Goal: Task Accomplishment & Management: Complete application form

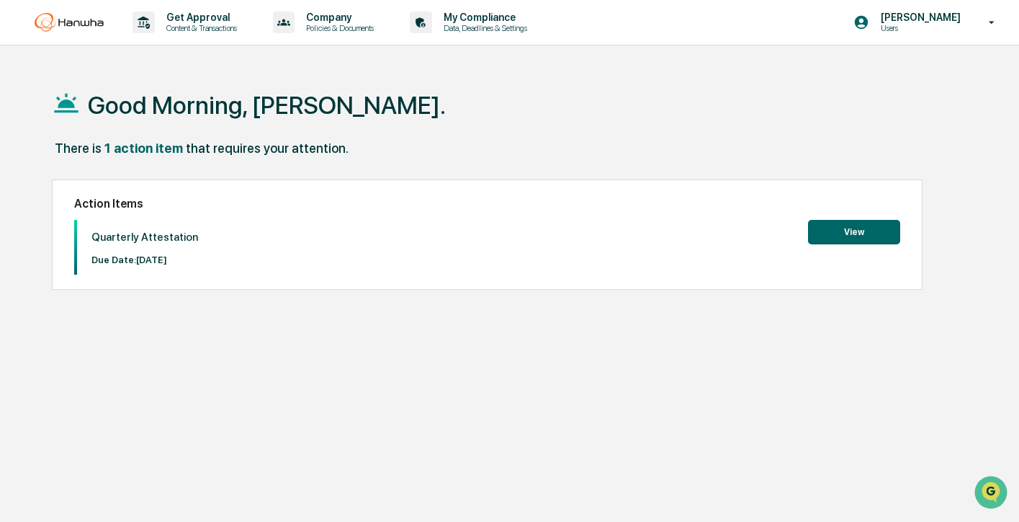
click at [865, 223] on button "View" at bounding box center [854, 232] width 92 height 24
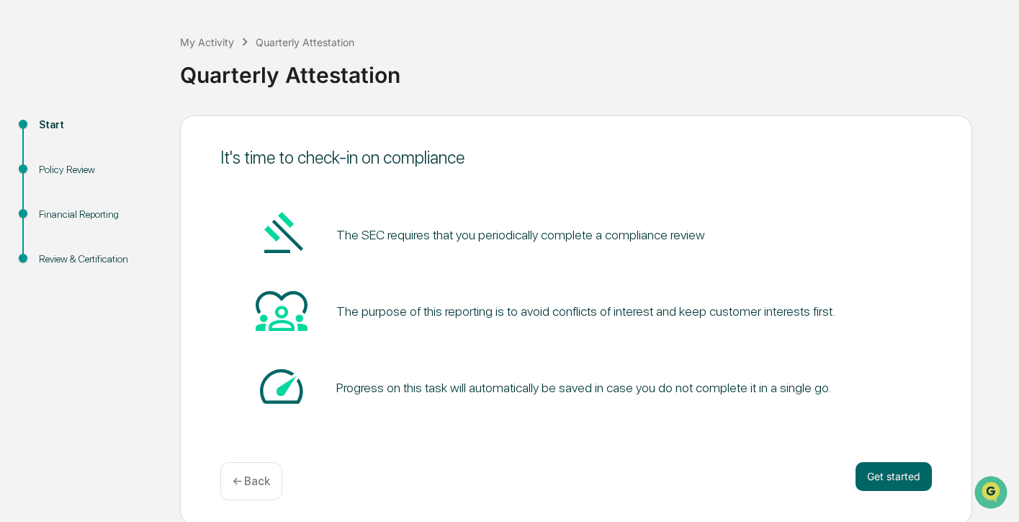
scroll to position [59, 0]
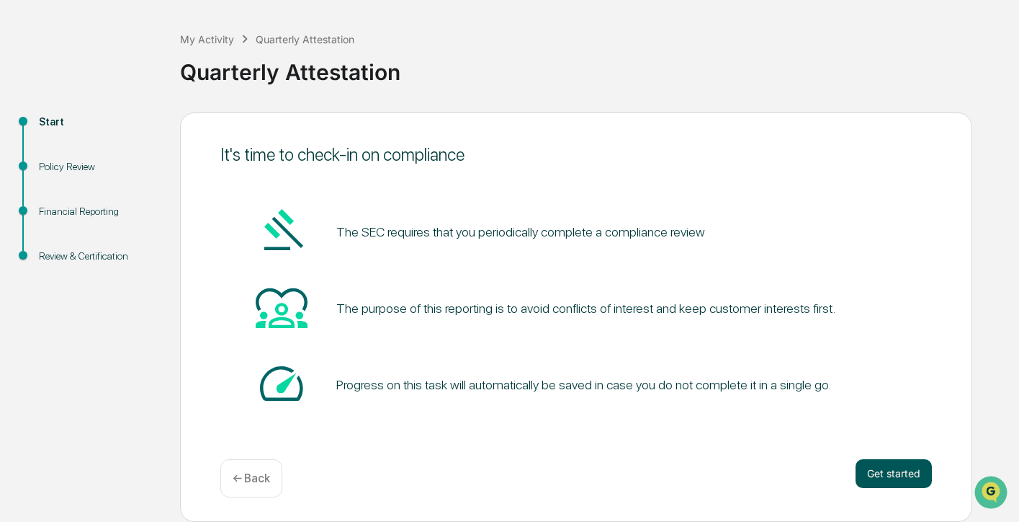
click at [899, 479] on button "Get started" at bounding box center [894, 473] width 76 height 29
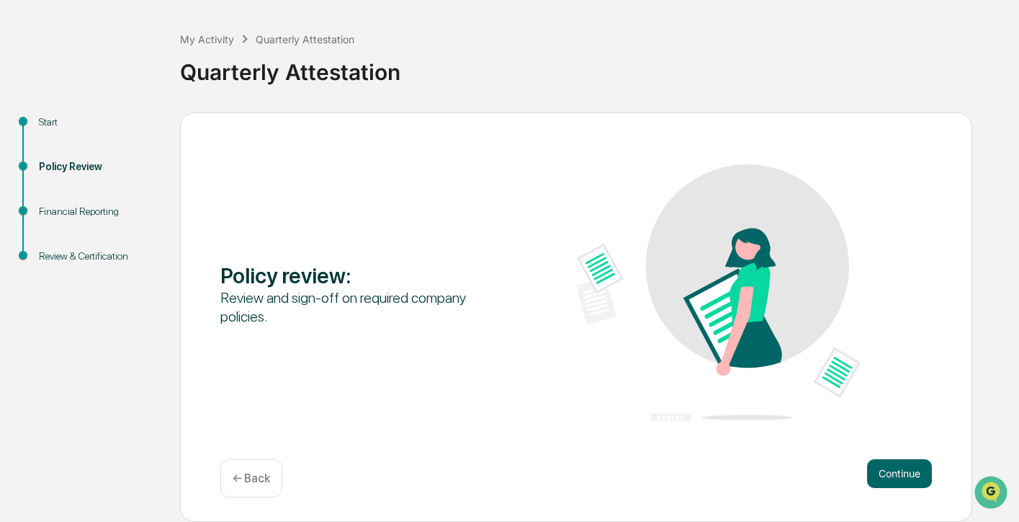
click at [899, 479] on button "Continue" at bounding box center [899, 473] width 65 height 29
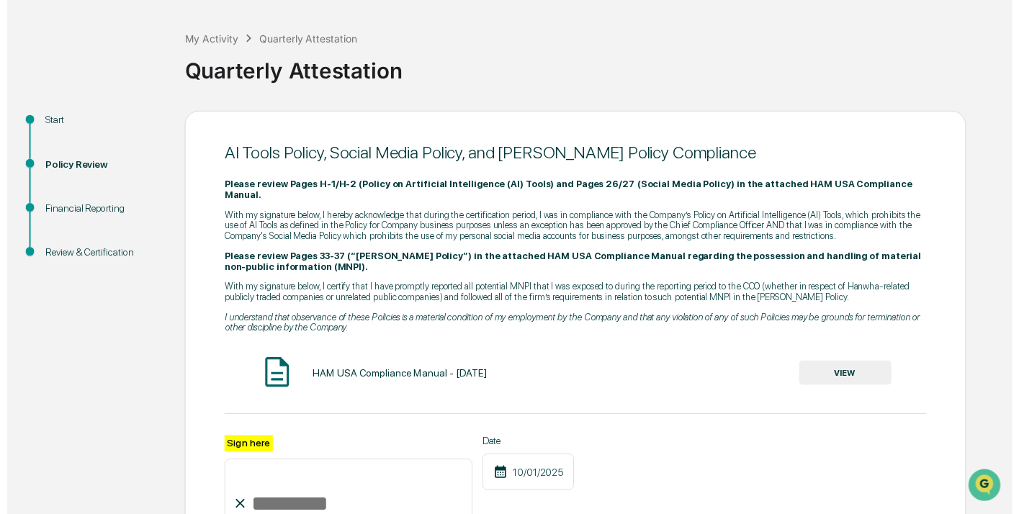
scroll to position [216, 0]
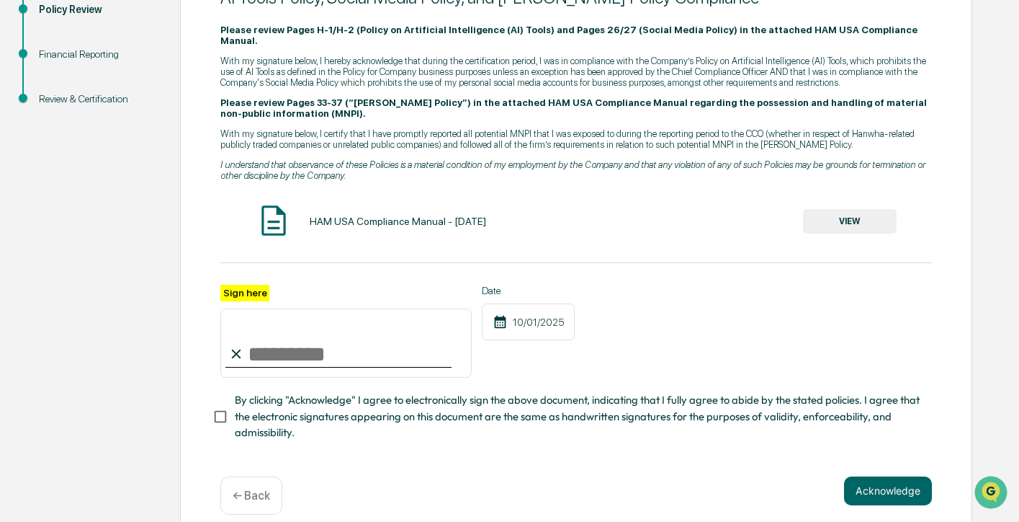
click at [350, 320] on input "Sign here" at bounding box center [345, 342] width 251 height 69
type input "**********"
click at [877, 476] on button "Acknowledge" at bounding box center [888, 490] width 88 height 29
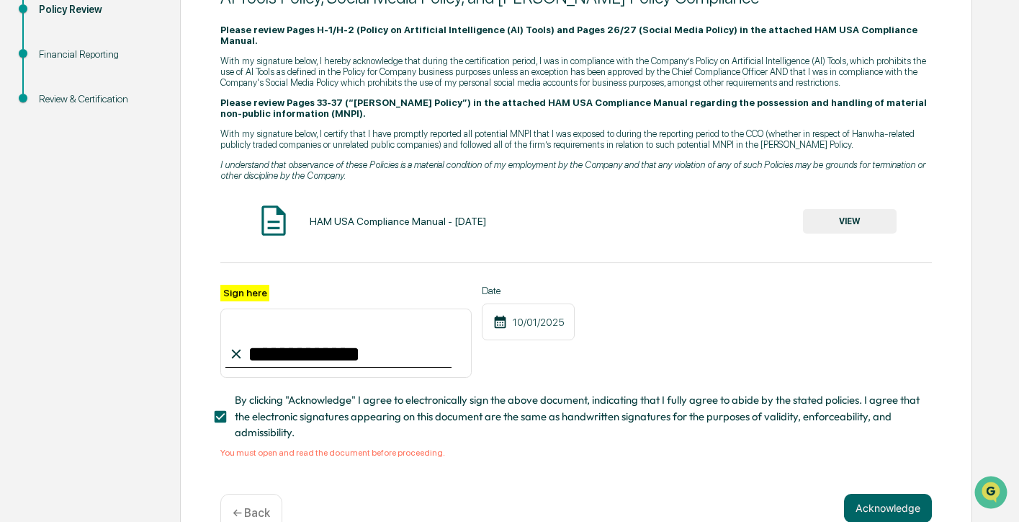
click at [888, 209] on button "VIEW" at bounding box center [850, 221] width 94 height 24
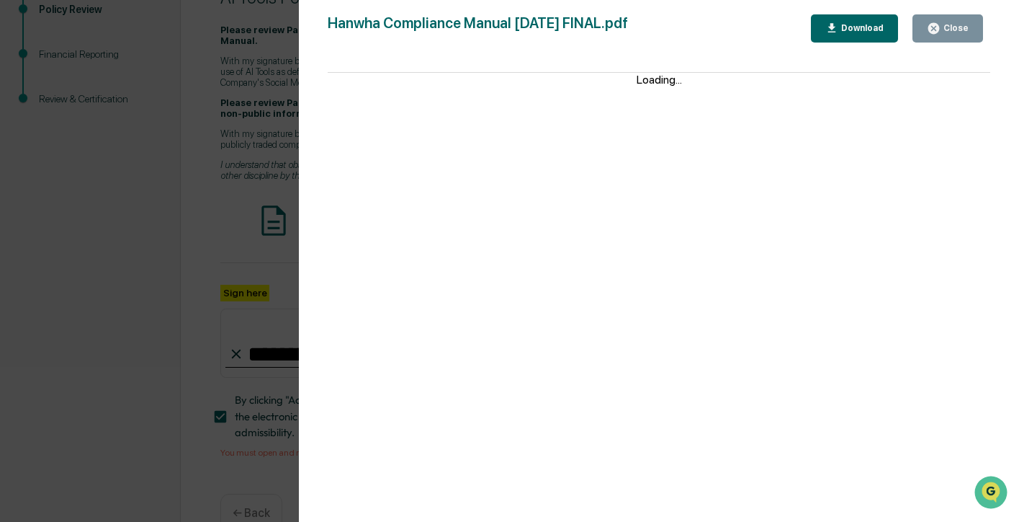
click at [952, 27] on div "Close" at bounding box center [955, 28] width 28 height 10
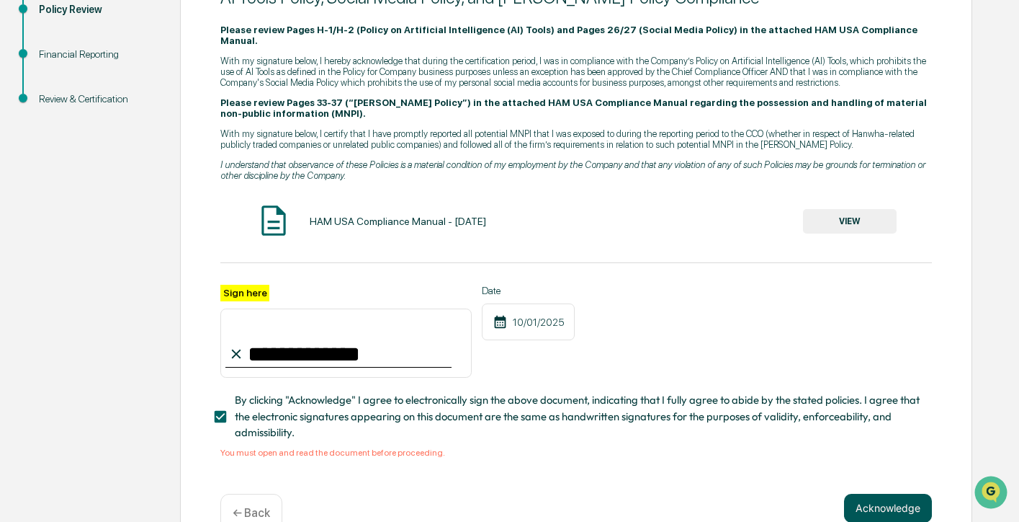
click at [883, 494] on button "Acknowledge" at bounding box center [888, 508] width 88 height 29
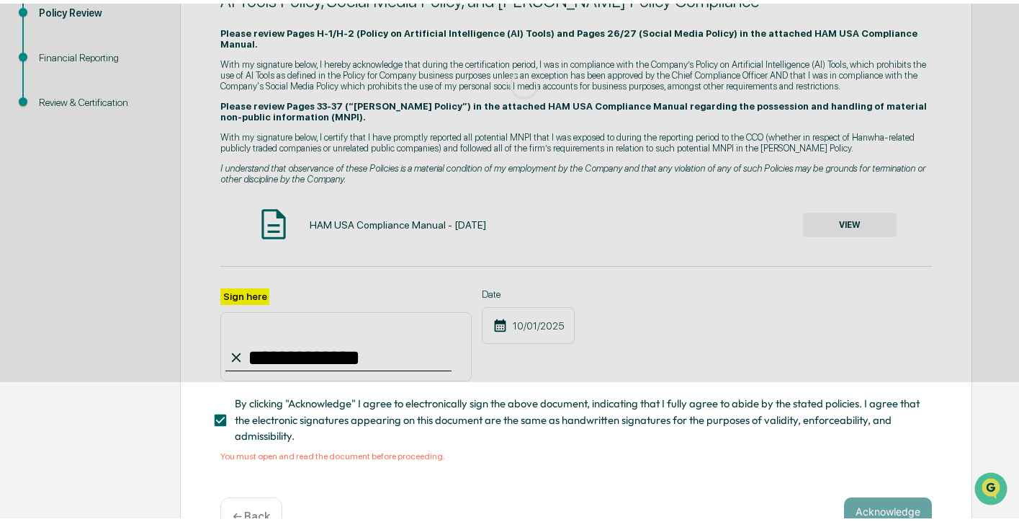
scroll to position [59, 0]
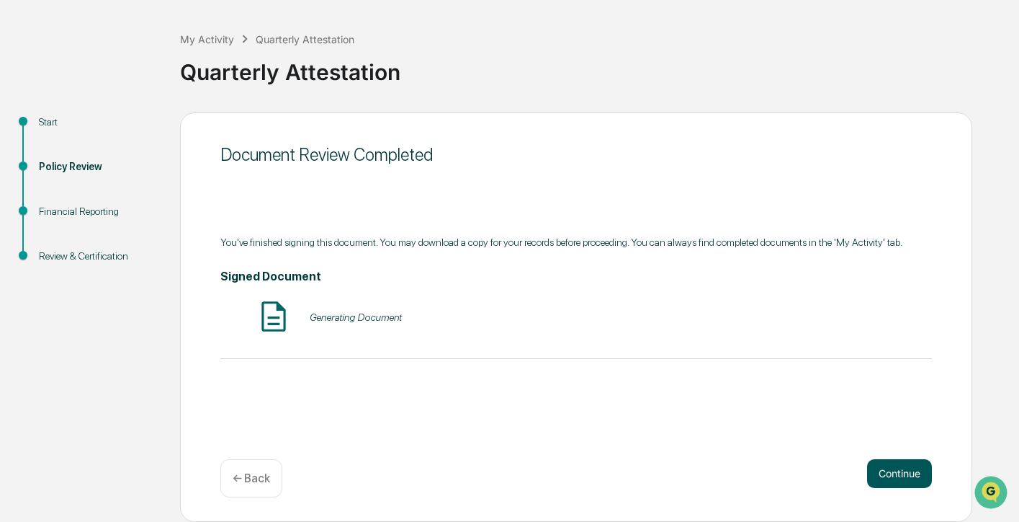
click at [877, 473] on button "Continue" at bounding box center [899, 473] width 65 height 29
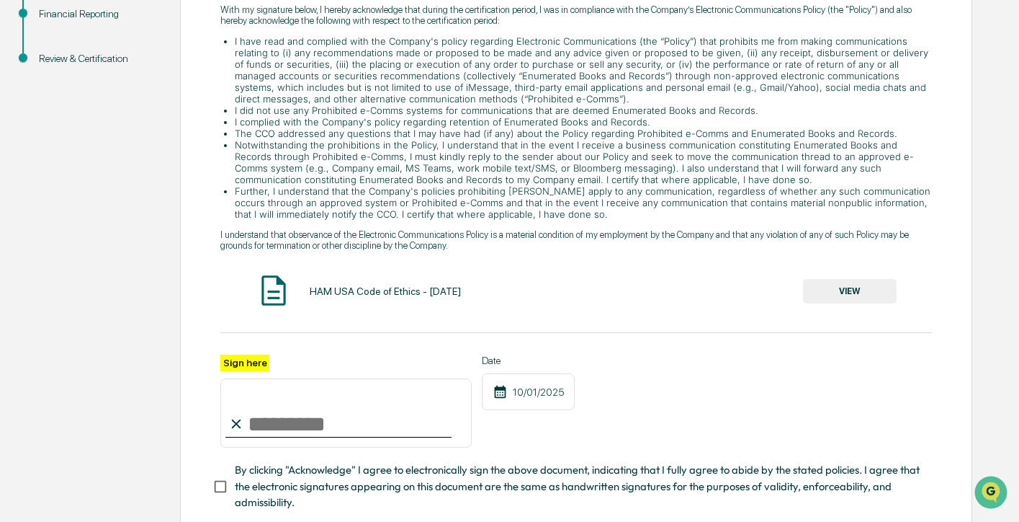
scroll to position [275, 0]
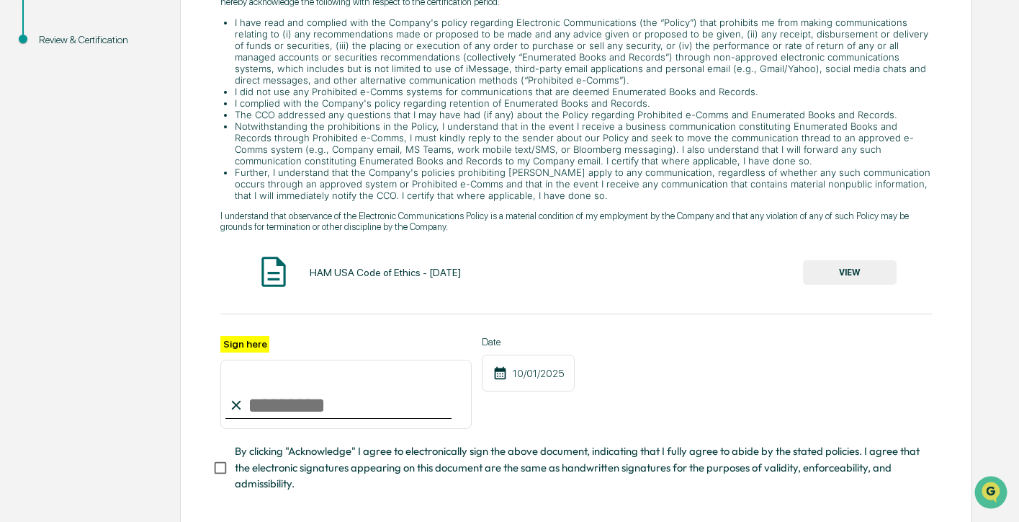
click at [852, 277] on button "VIEW" at bounding box center [850, 272] width 94 height 24
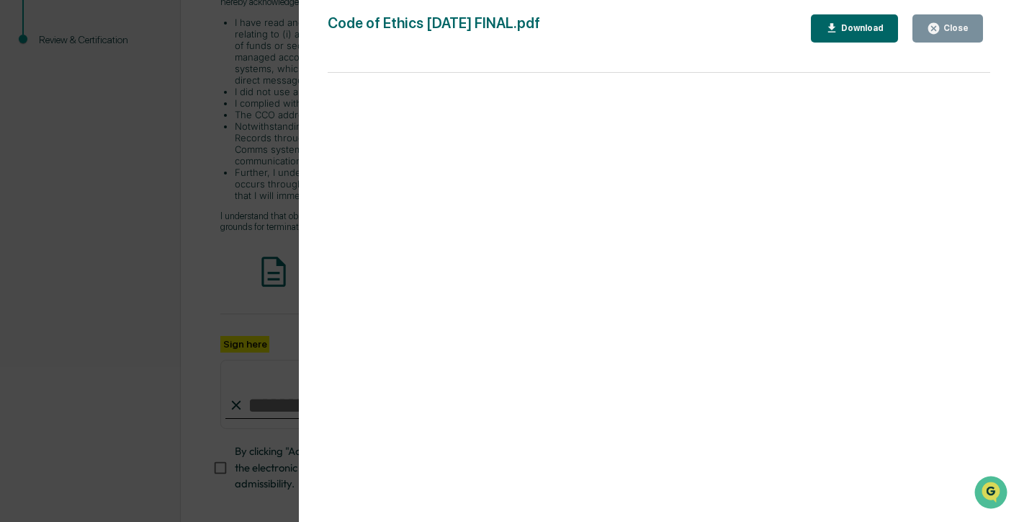
click at [965, 35] on button "Close" at bounding box center [948, 28] width 71 height 28
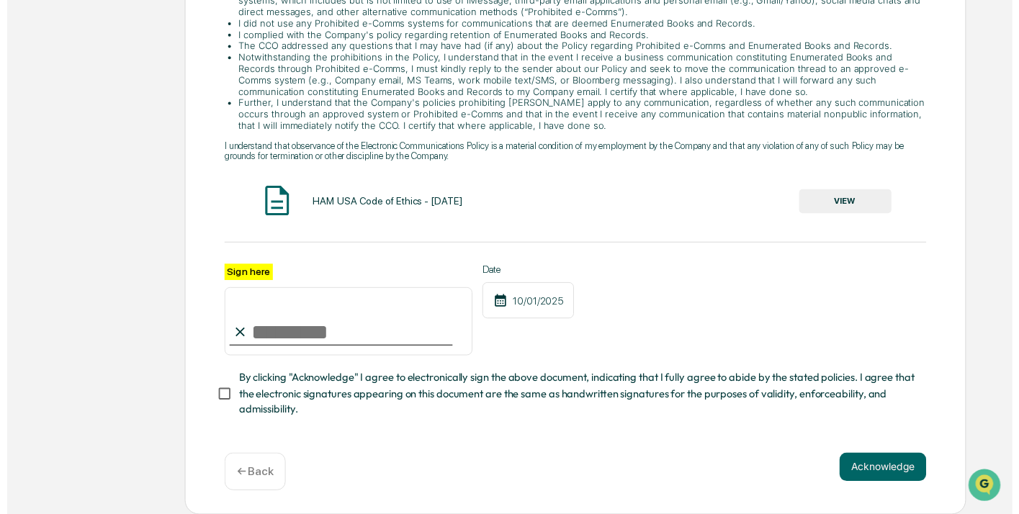
scroll to position [347, 0]
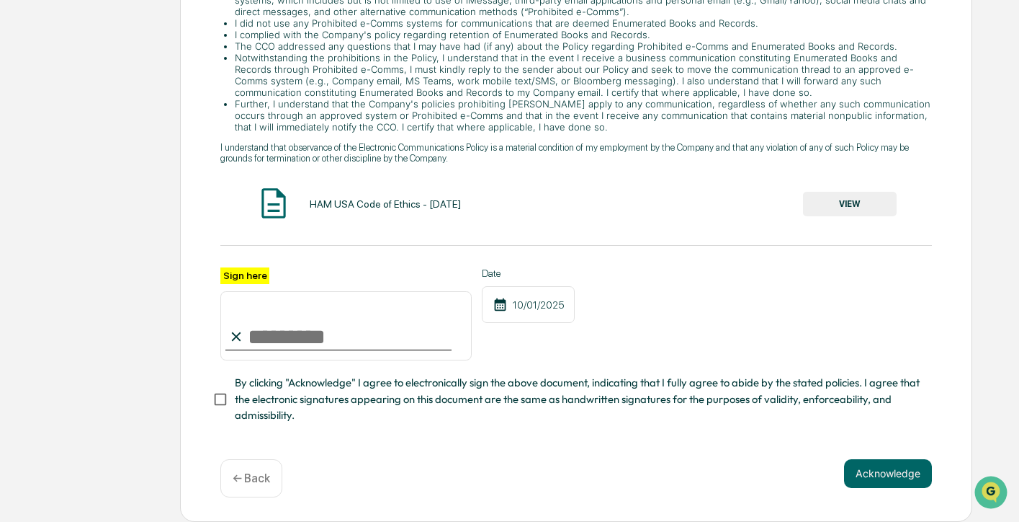
click at [279, 327] on input "Sign here" at bounding box center [345, 325] width 251 height 69
type input "**********"
click at [303, 409] on span "By clicking "Acknowledge" I agree to electronically sign the above document, in…" at bounding box center [578, 399] width 686 height 48
click at [864, 481] on button "Acknowledge" at bounding box center [888, 473] width 88 height 29
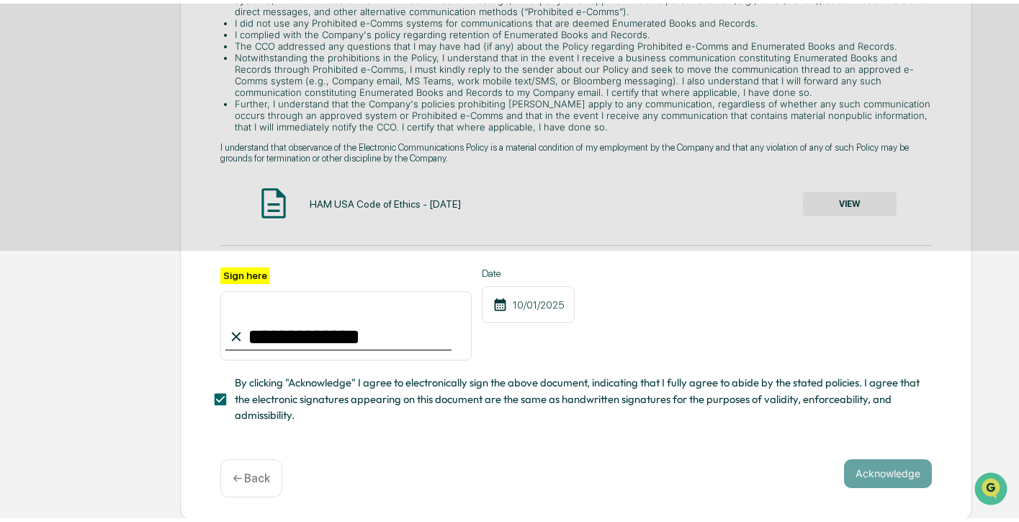
scroll to position [59, 0]
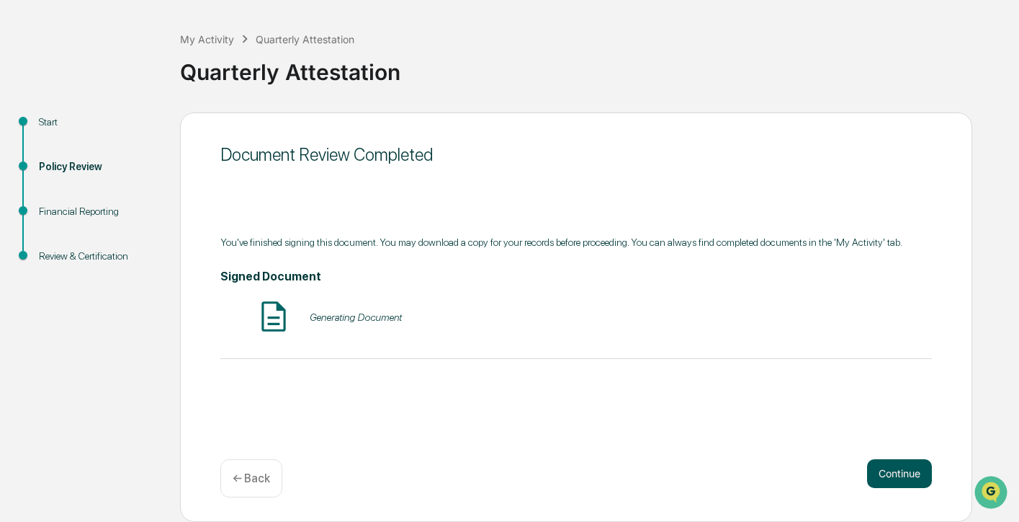
click at [889, 469] on button "Continue" at bounding box center [899, 473] width 65 height 29
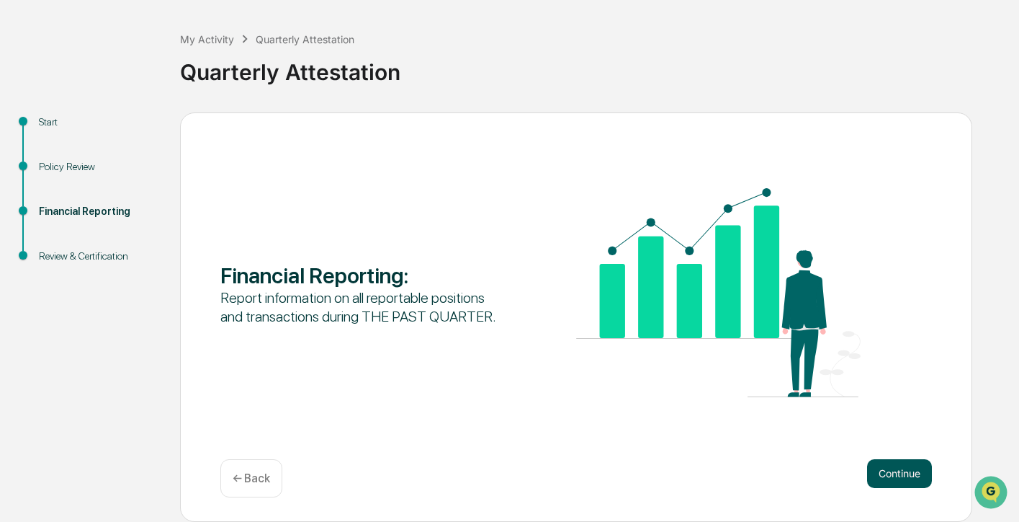
click at [899, 473] on button "Continue" at bounding box center [899, 473] width 65 height 29
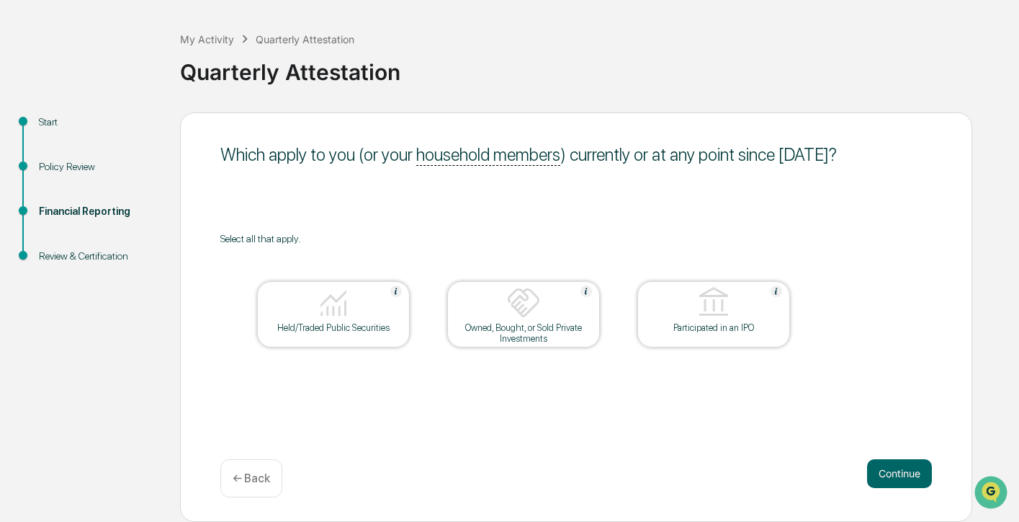
click at [899, 473] on button "Continue" at bounding box center [899, 473] width 65 height 29
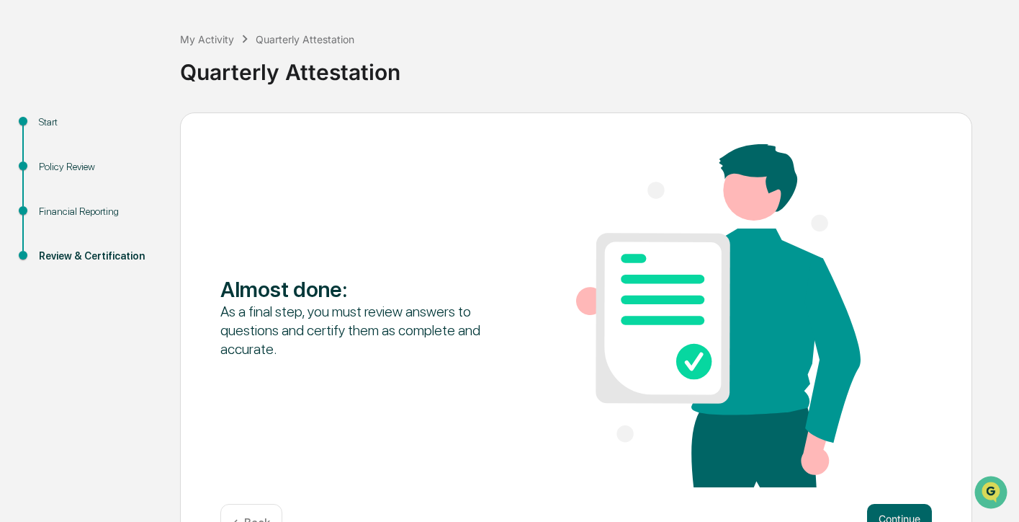
scroll to position [104, 0]
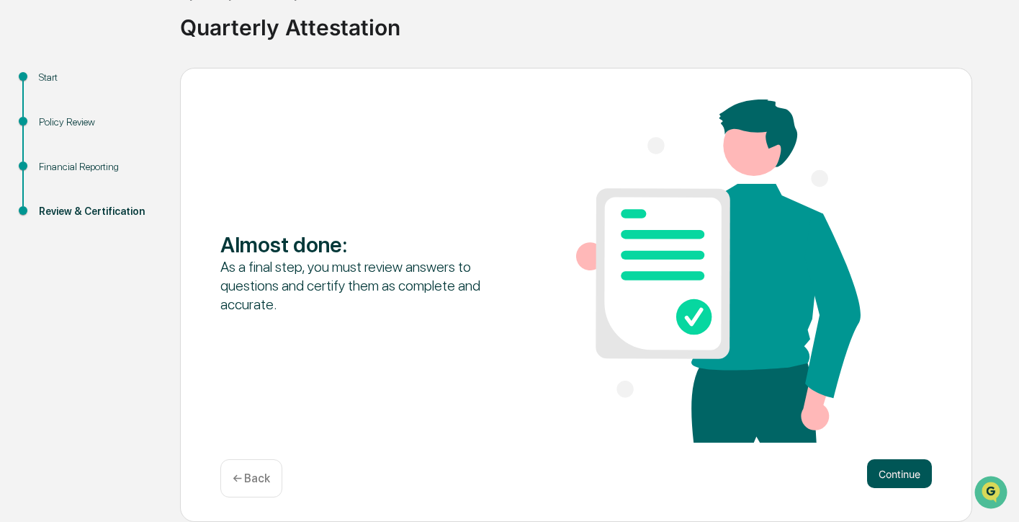
click at [900, 484] on button "Continue" at bounding box center [899, 473] width 65 height 29
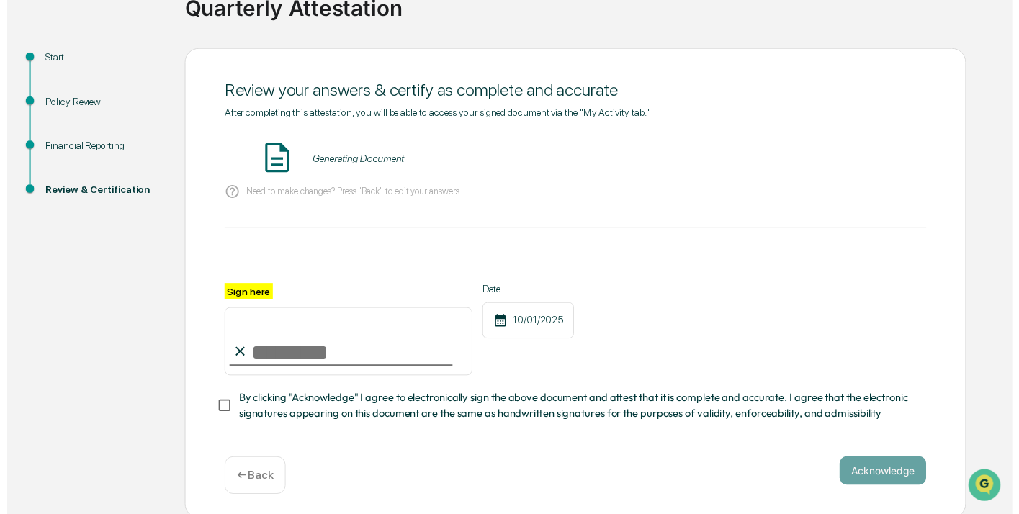
scroll to position [131, 0]
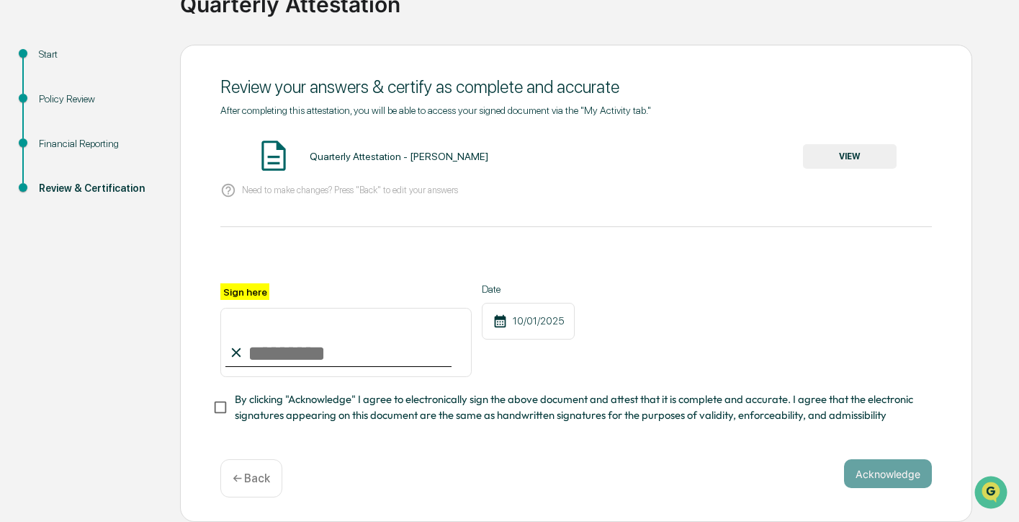
click at [859, 151] on button "VIEW" at bounding box center [850, 156] width 94 height 24
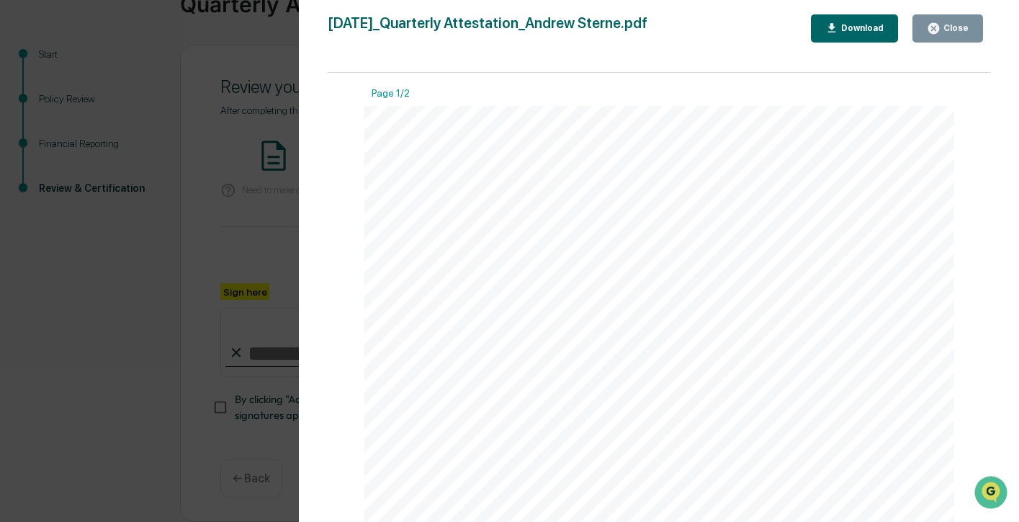
click at [947, 28] on div "Close" at bounding box center [955, 28] width 28 height 10
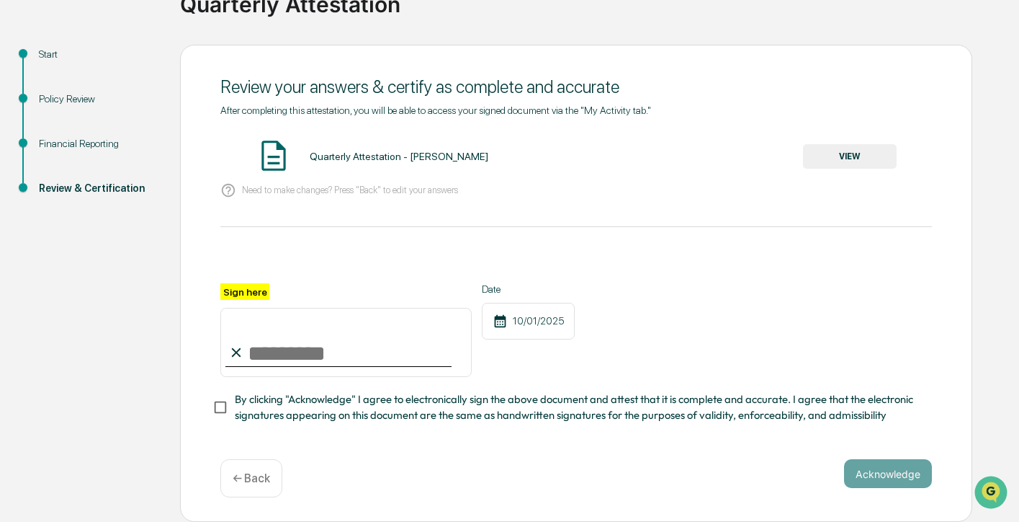
click at [343, 339] on input "Sign here" at bounding box center [345, 342] width 251 height 69
type input "**********"
click at [861, 484] on button "Acknowledge" at bounding box center [888, 473] width 88 height 29
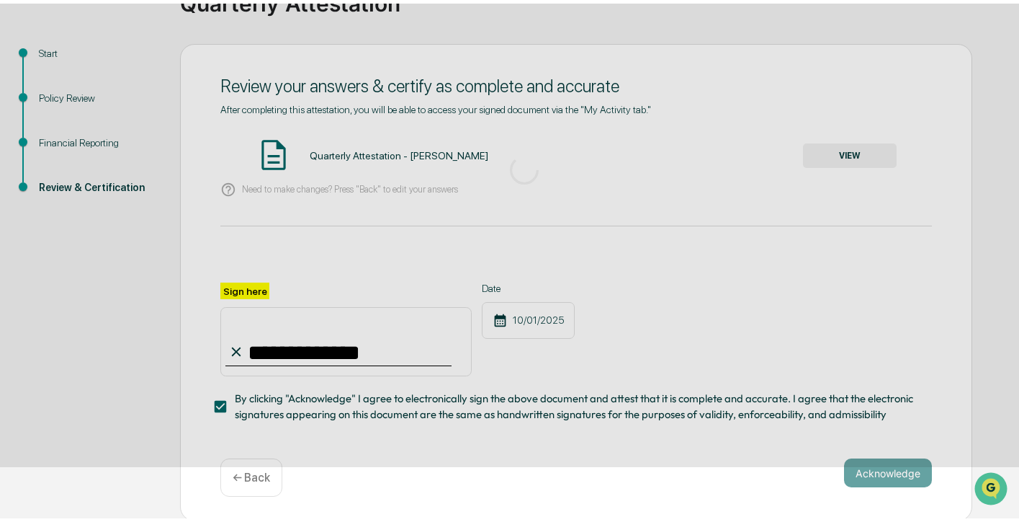
scroll to position [59, 0]
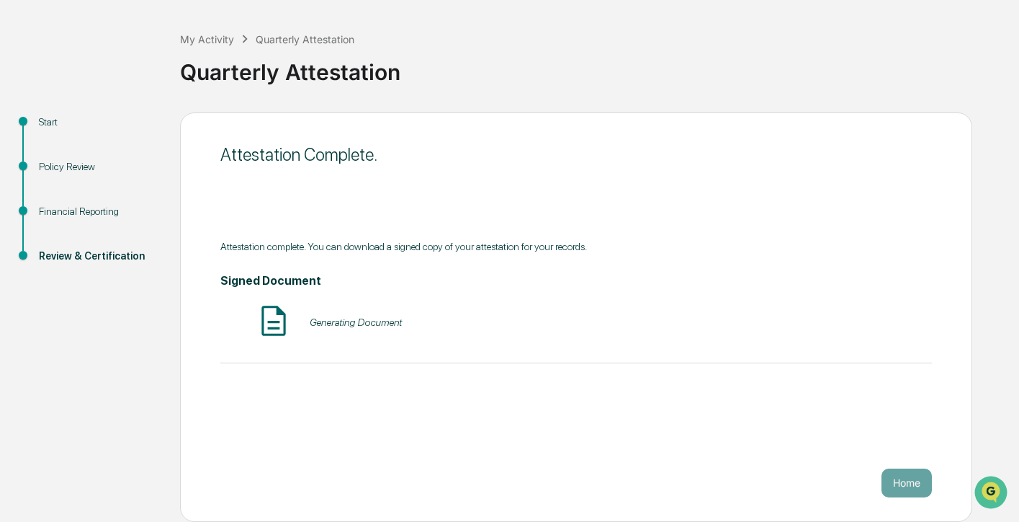
click at [875, 468] on div "Home" at bounding box center [576, 482] width 712 height 29
click at [898, 473] on button "Home" at bounding box center [907, 482] width 50 height 29
